Goal: Navigation & Orientation: Understand site structure

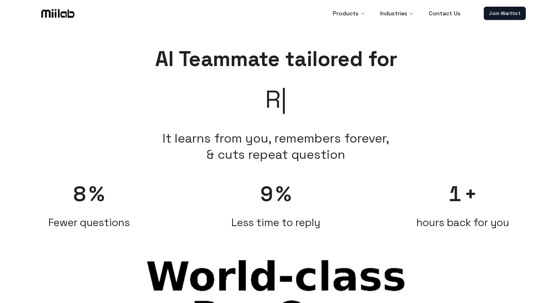
click at [69, 17] on img at bounding box center [57, 13] width 37 height 12
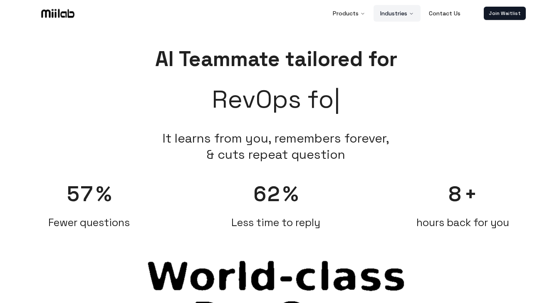
click at [398, 8] on button "Industries" at bounding box center [396, 13] width 47 height 17
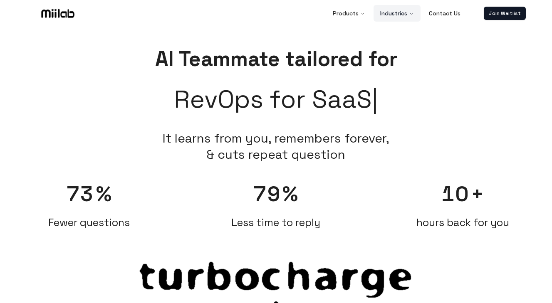
click at [399, 12] on button "Industries" at bounding box center [396, 13] width 47 height 17
